Goal: Find specific page/section: Find specific page/section

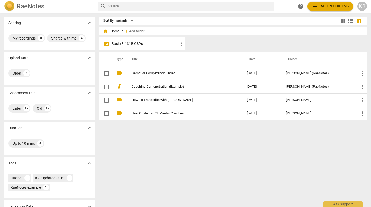
click at [162, 44] on p "Basic B-131B CSPs" at bounding box center [144, 44] width 66 height 6
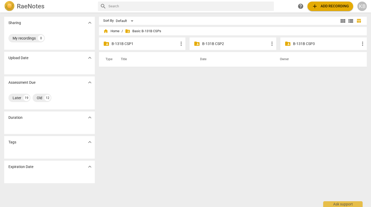
click at [230, 45] on p "B-131B CSP2" at bounding box center [235, 44] width 66 height 6
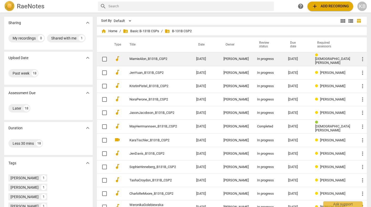
click at [229, 60] on div "[PERSON_NAME]" at bounding box center [235, 59] width 25 height 4
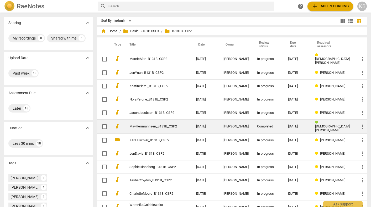
click at [243, 126] on div "[PERSON_NAME]" at bounding box center [235, 127] width 25 height 4
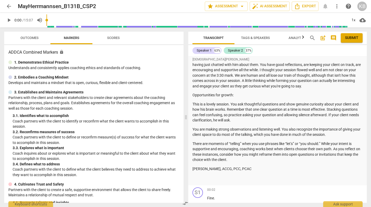
scroll to position [115, 0]
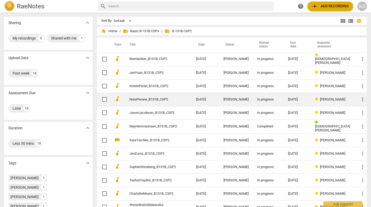
click at [183, 99] on td "NoraPerone_B131B_CSP2" at bounding box center [157, 99] width 69 height 13
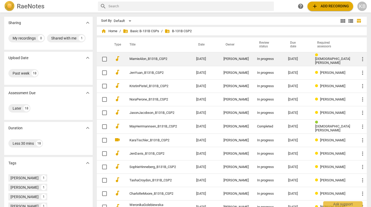
click at [160, 59] on link "MarnieAlon_B131B_CSP2" at bounding box center [153, 59] width 48 height 4
